Goal: Information Seeking & Learning: Learn about a topic

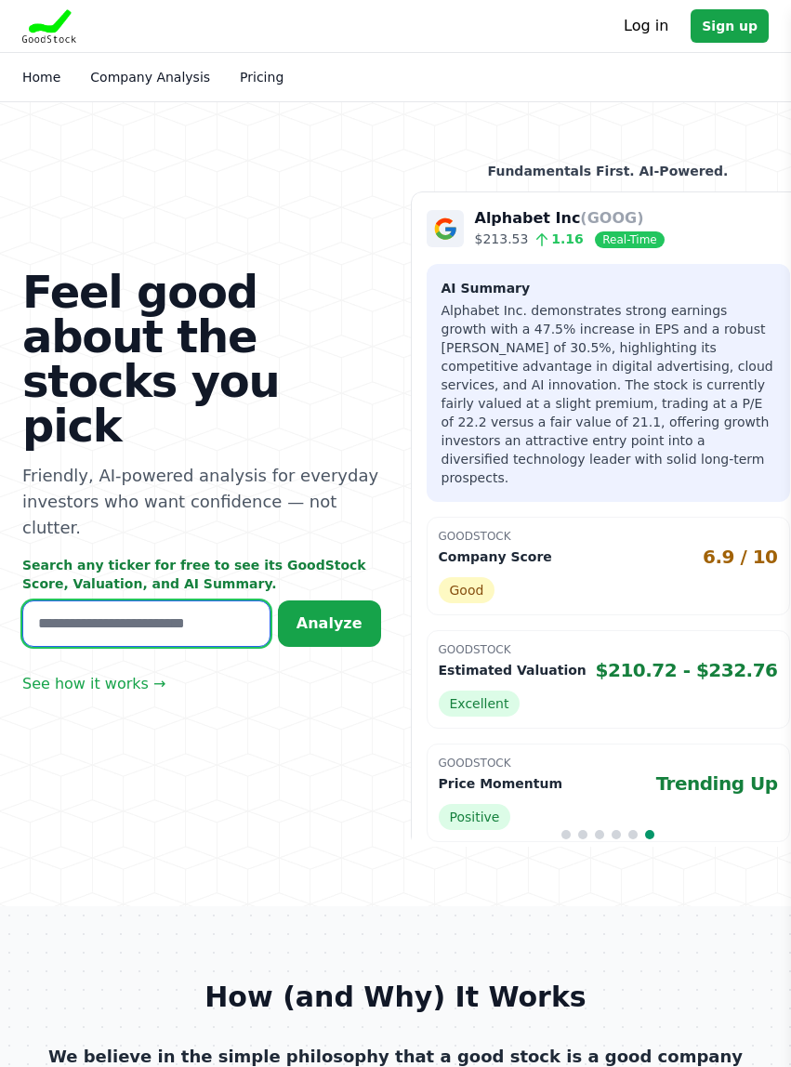
click at [166, 600] on input "text" at bounding box center [146, 623] width 248 height 46
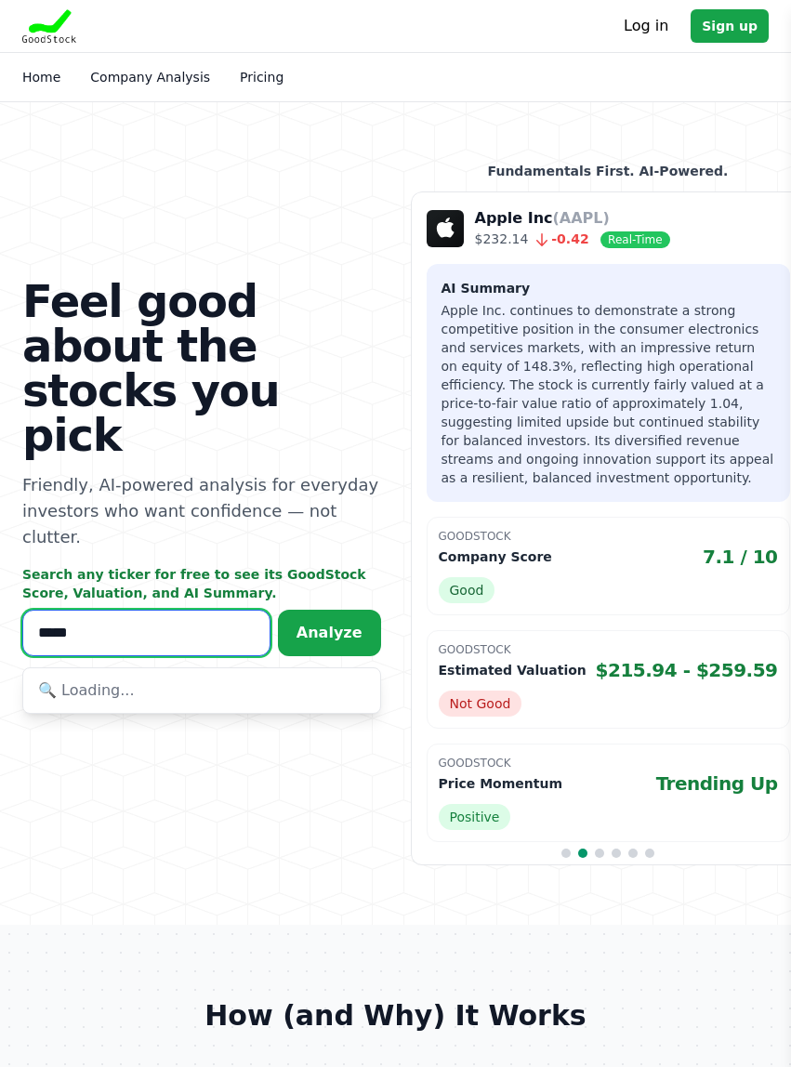
type input "******"
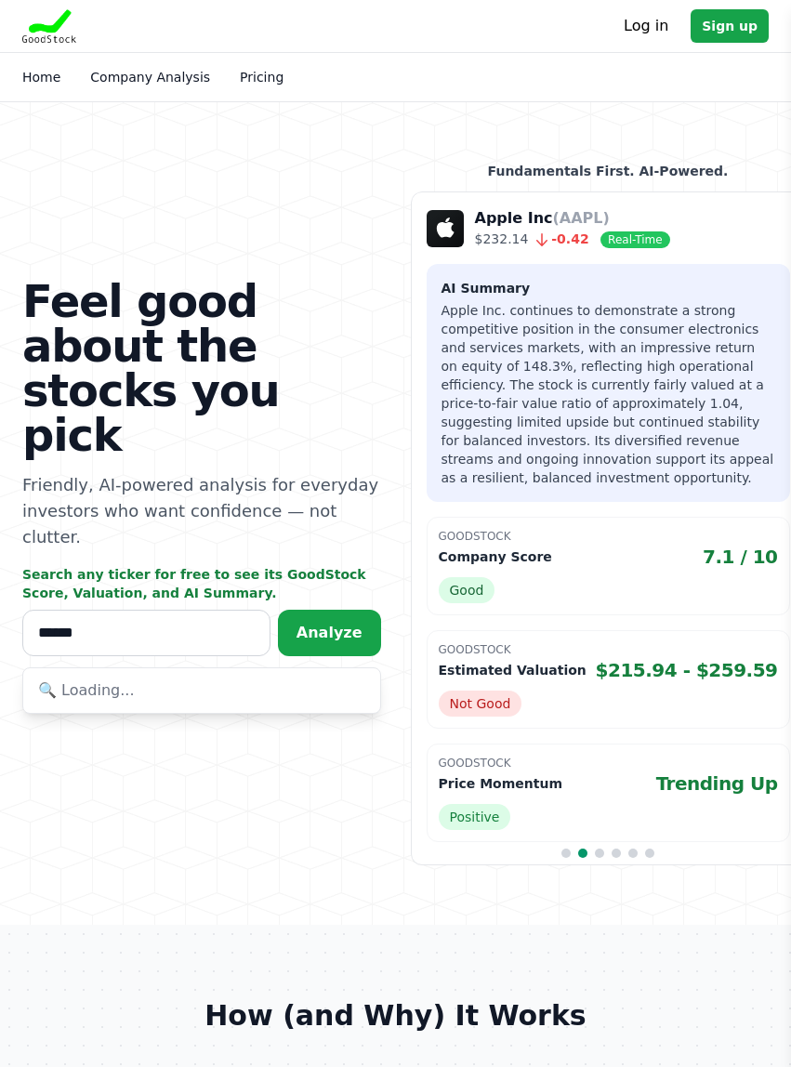
click at [354, 624] on span "Analyze" at bounding box center [330, 633] width 66 height 18
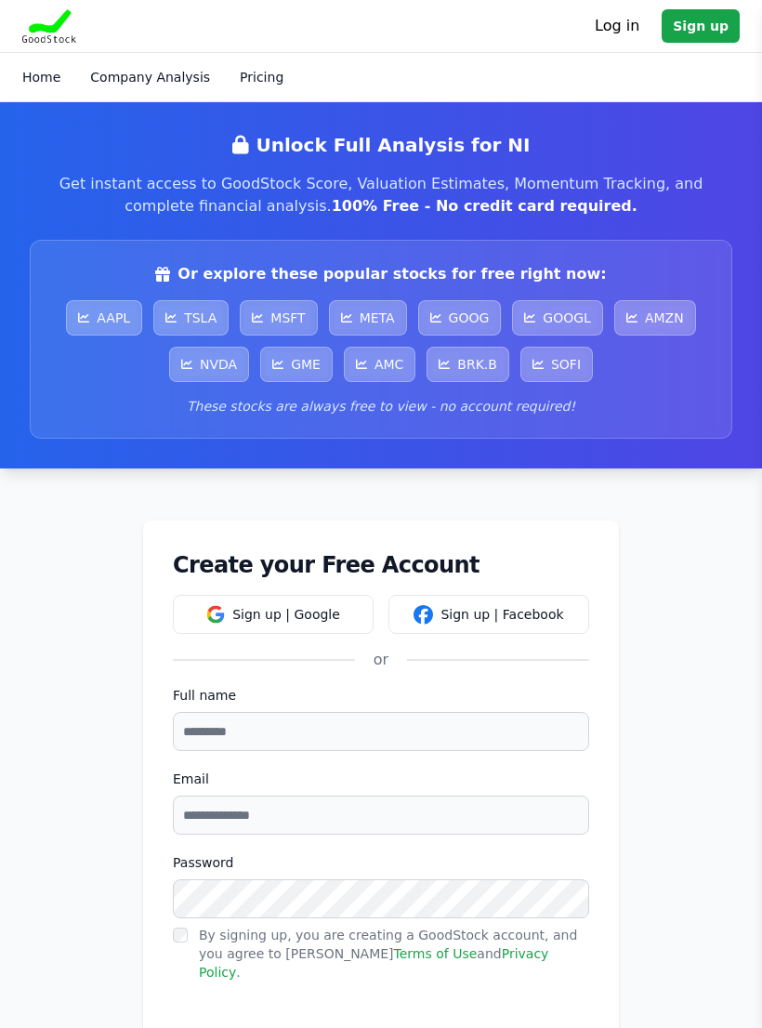
click at [667, 319] on link "AMZN" at bounding box center [655, 317] width 82 height 35
click at [655, 326] on link "AMZN" at bounding box center [655, 317] width 82 height 35
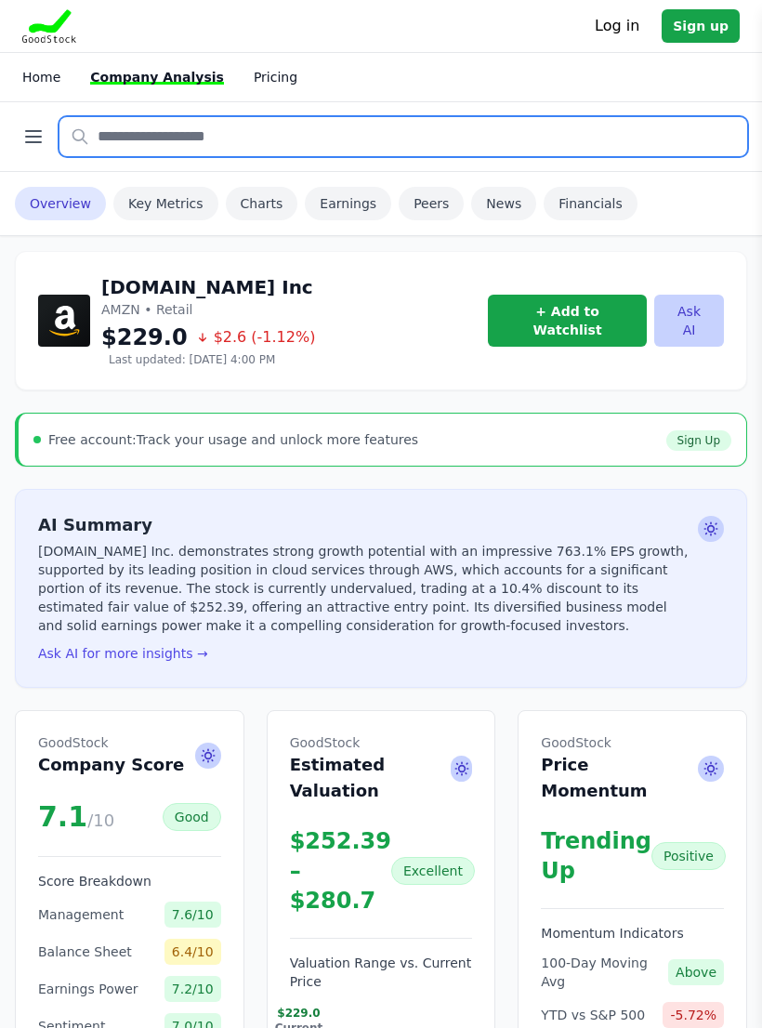
click at [319, 127] on input "text" at bounding box center [403, 136] width 688 height 39
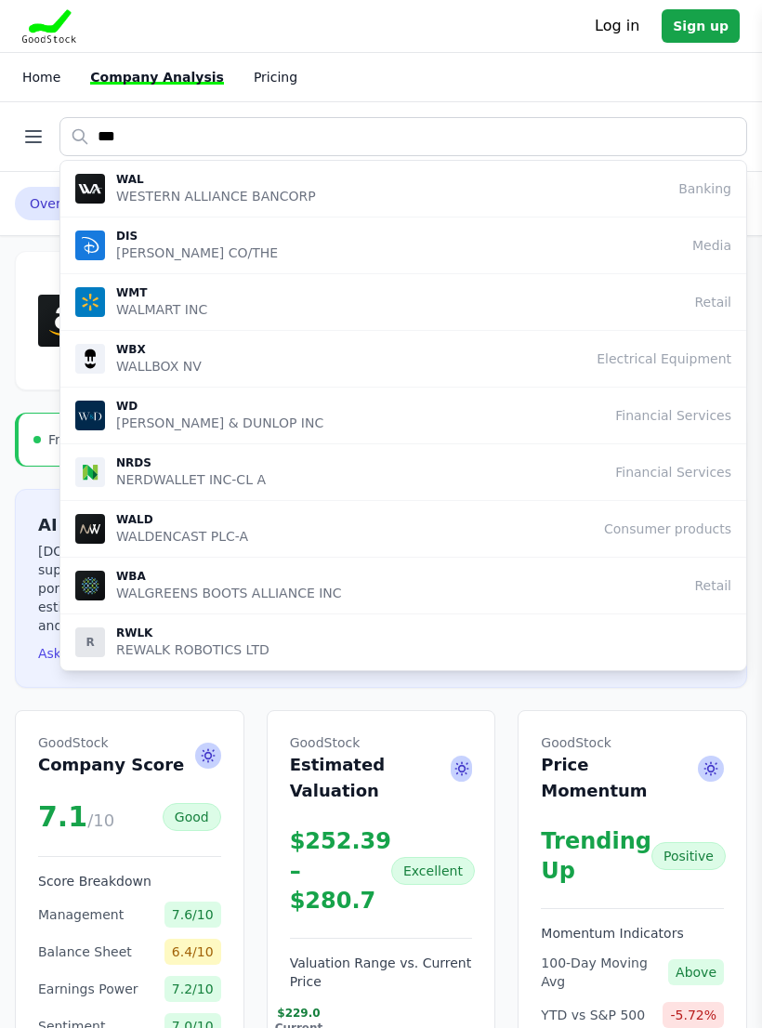
click at [232, 310] on div "WMT WALMART INC Retail" at bounding box center [403, 301] width 656 height 33
type input "***"
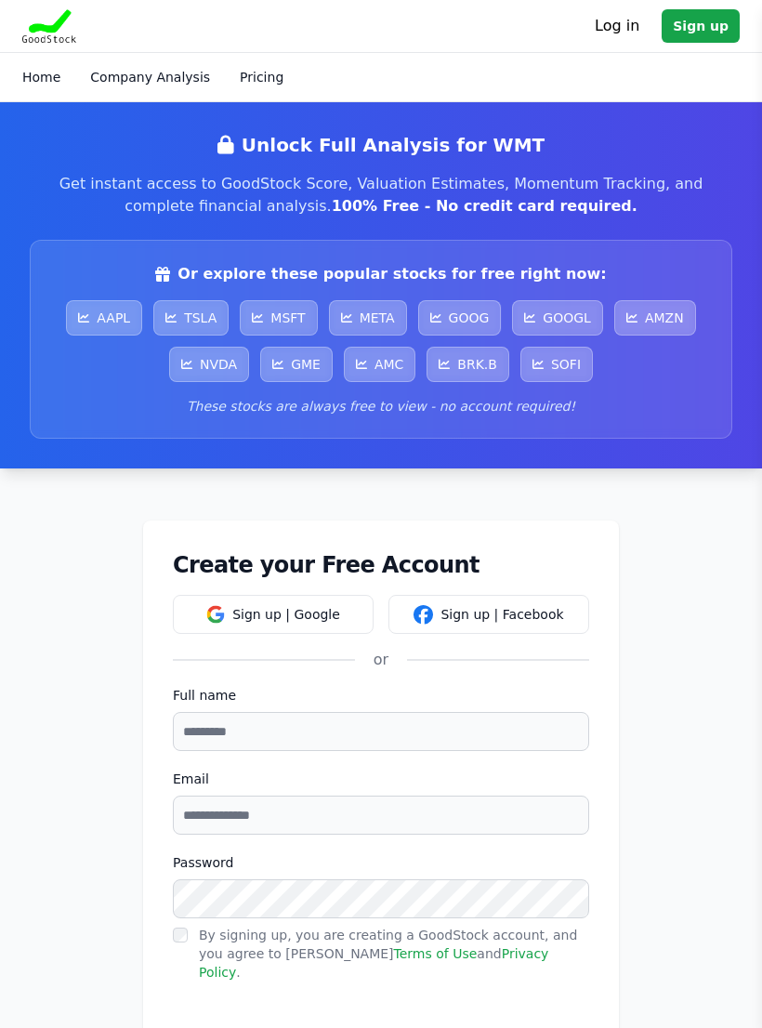
click at [556, 322] on link "GOOGL" at bounding box center [557, 317] width 91 height 35
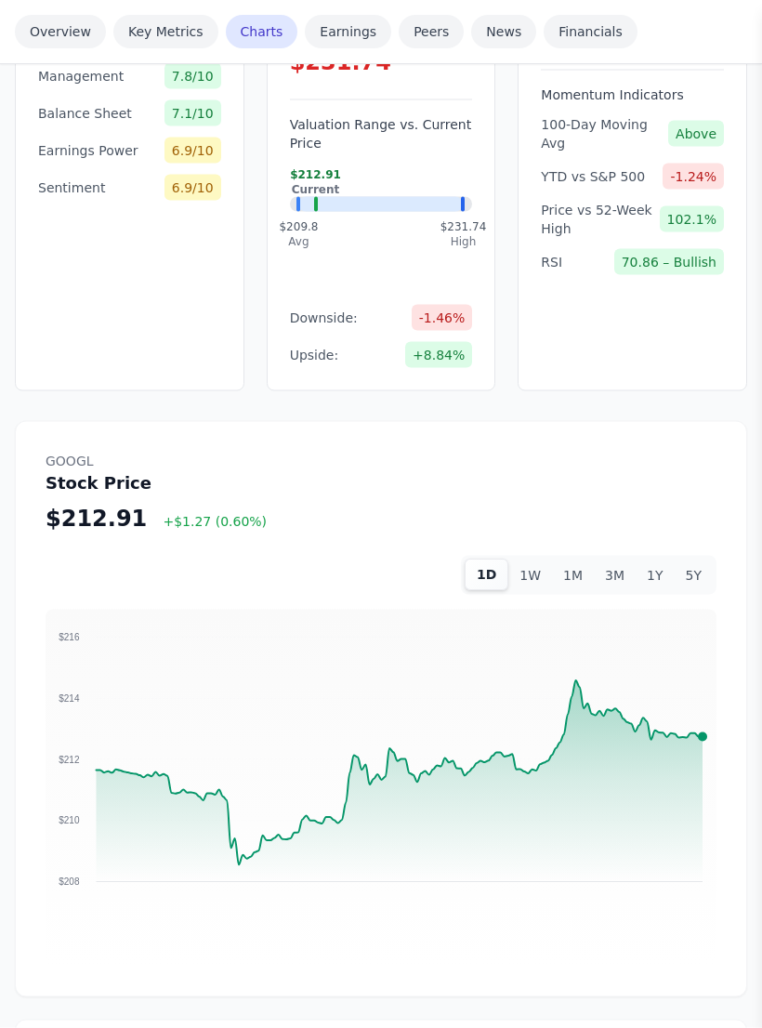
scroll to position [858, 0]
click at [545, 559] on button "1W" at bounding box center [530, 575] width 44 height 32
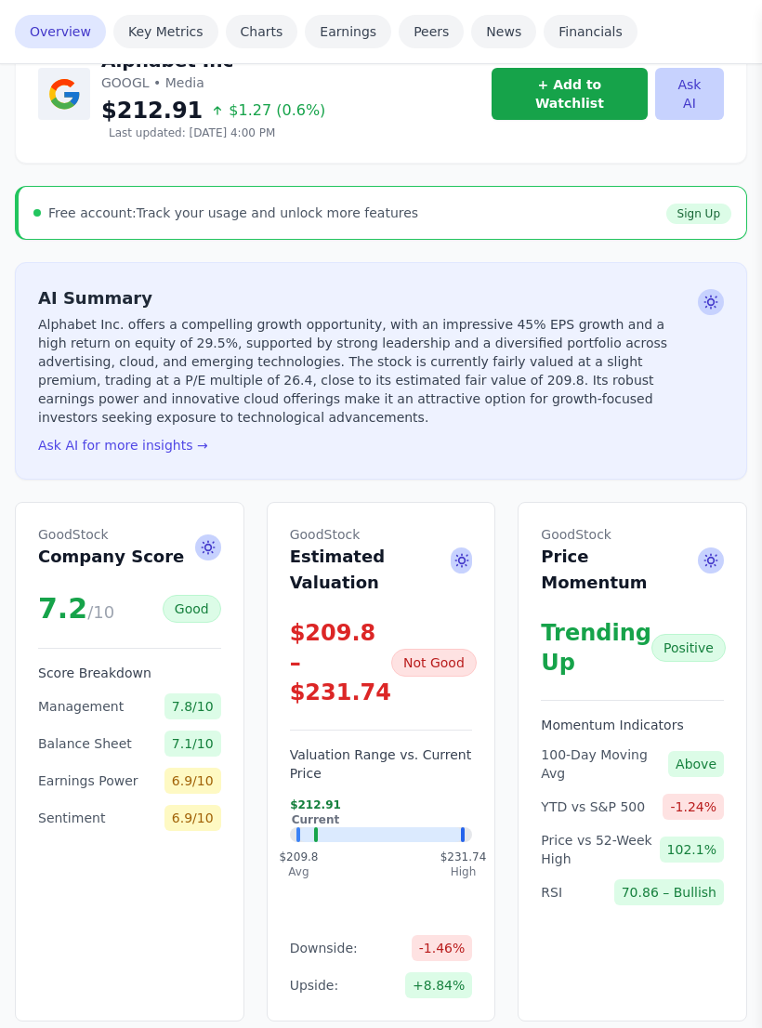
scroll to position [0, 0]
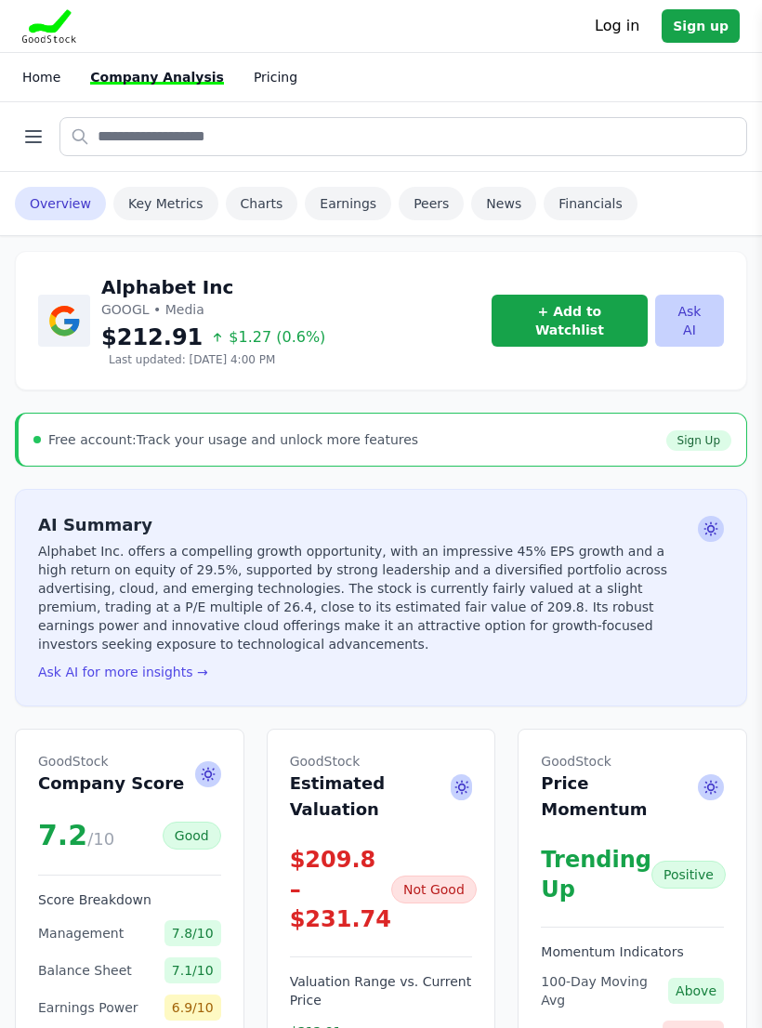
click at [257, 201] on link "Charts" at bounding box center [262, 203] width 72 height 33
click at [599, 1024] on span "YTD vs S&P 500" at bounding box center [593, 1033] width 104 height 19
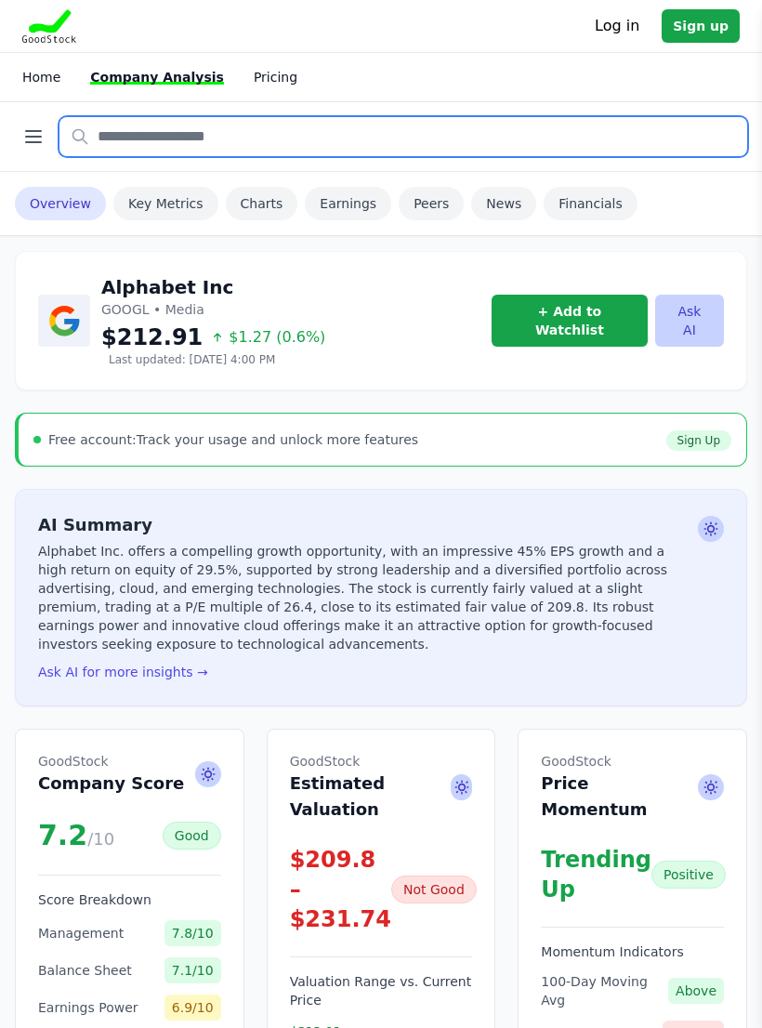
click at [359, 141] on input "text" at bounding box center [403, 136] width 688 height 39
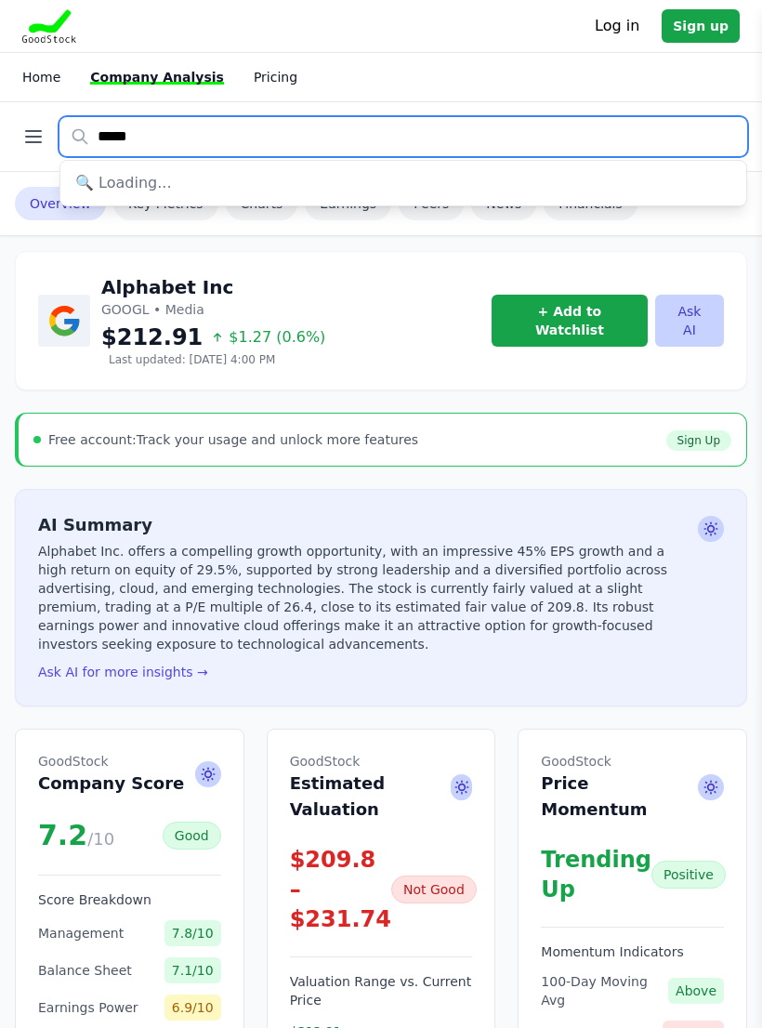
type input "******"
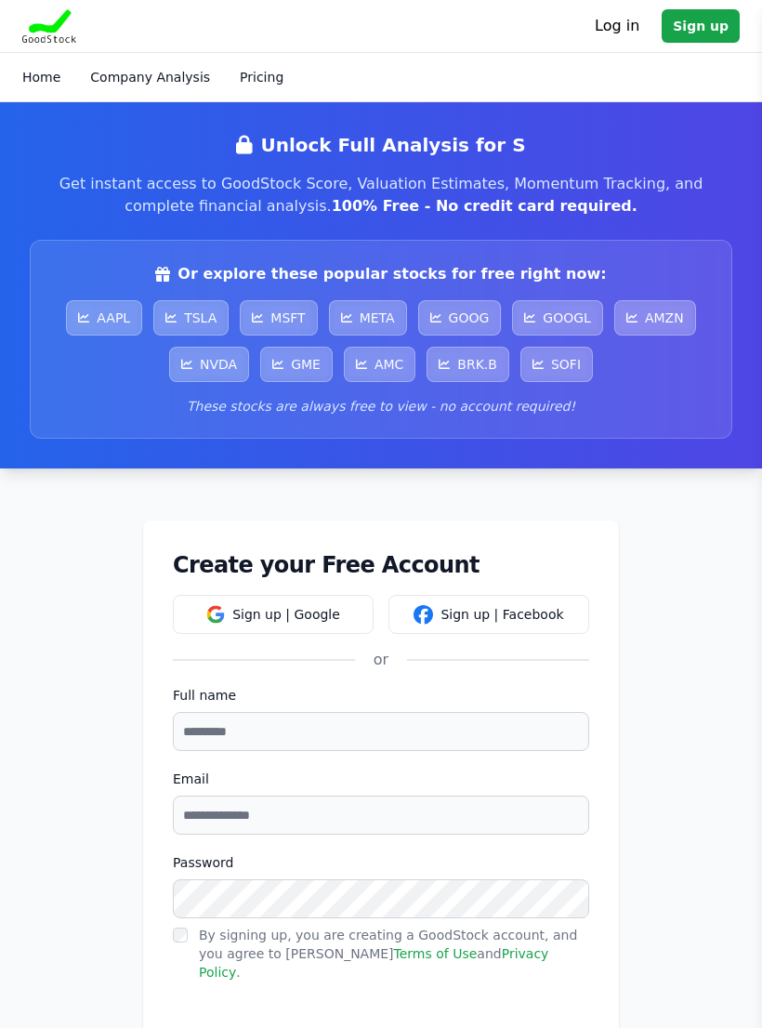
click at [217, 366] on link "NVDA" at bounding box center [209, 364] width 80 height 35
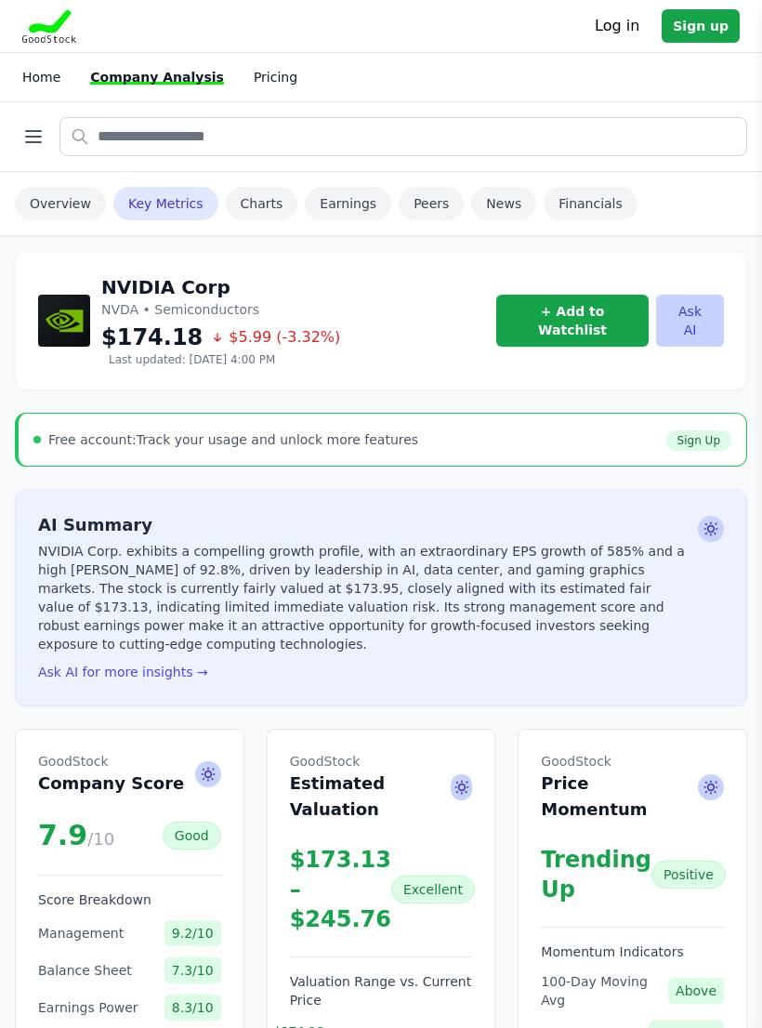
click at [268, 196] on link "Charts" at bounding box center [262, 203] width 72 height 33
